Goal: Task Accomplishment & Management: Use online tool/utility

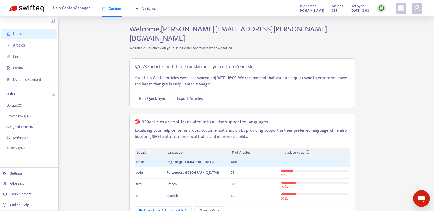
click at [378, 10] on img at bounding box center [381, 8] width 6 height 6
click at [400, 30] on link "Full Sync" at bounding box center [390, 27] width 19 height 6
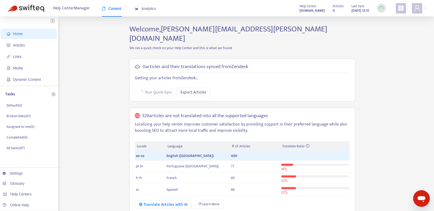
click at [108, 65] on div "Home Articles Links Media Dynamic Content Tasks Default ( 0 ) Broken links ( 97…" at bounding box center [217, 207] width 418 height 367
click at [51, 46] on span "Articles" at bounding box center [30, 45] width 46 height 10
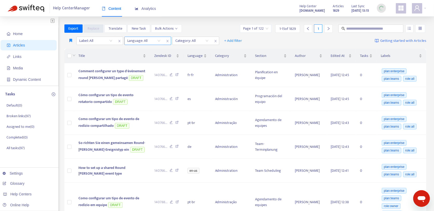
click at [158, 40] on div "Language: All" at bounding box center [144, 41] width 39 height 8
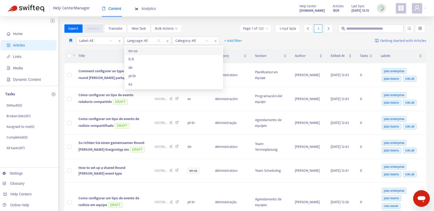
click at [156, 52] on div "en-us" at bounding box center [173, 51] width 90 height 6
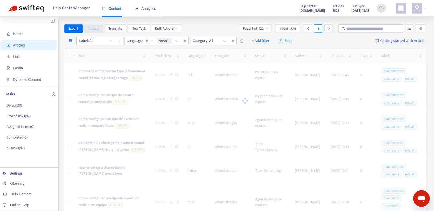
click at [191, 30] on div "Export Replace Translate New Task Bulk Actions Page 1 of 122 1 - 15 of 1829 1" at bounding box center [245, 28] width 362 height 8
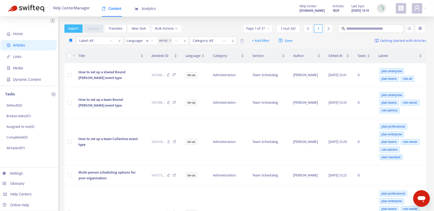
click at [72, 27] on span "Export" at bounding box center [74, 29] width 10 height 6
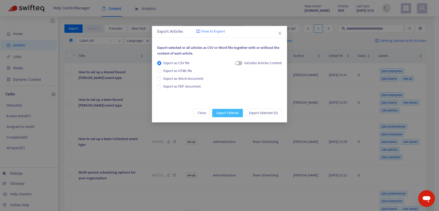
click at [230, 115] on span "Export Filtered" at bounding box center [227, 113] width 22 height 6
